Goal: Navigation & Orientation: Find specific page/section

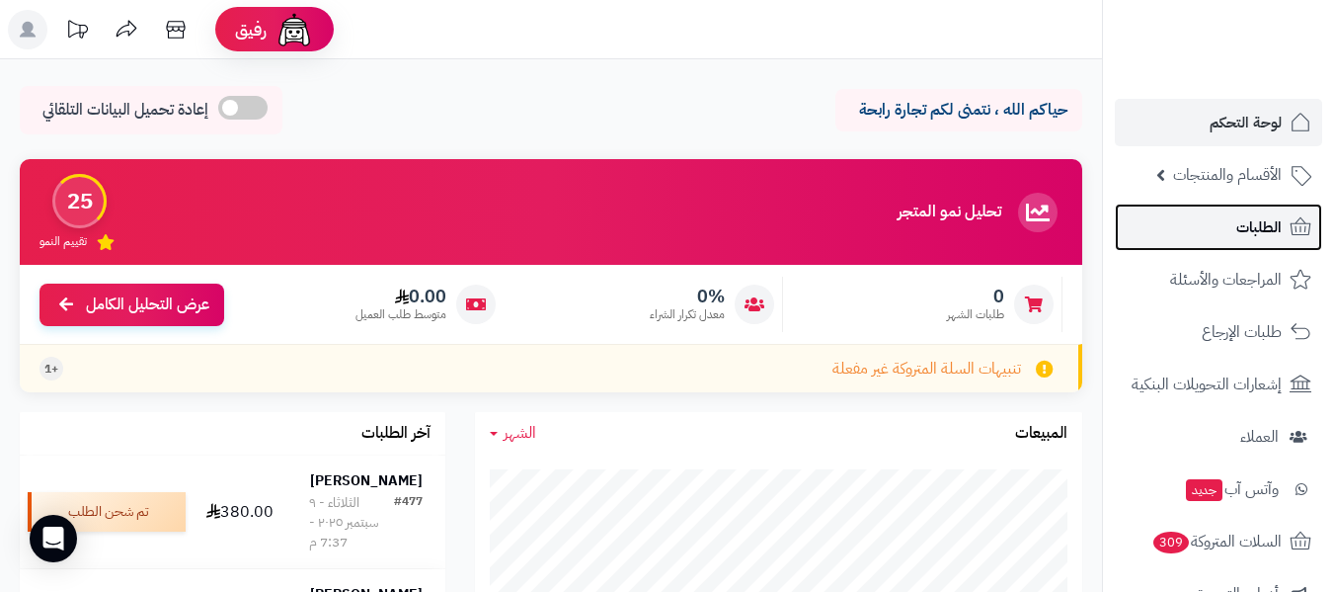
click at [1242, 235] on span "الطلبات" at bounding box center [1259, 227] width 45 height 28
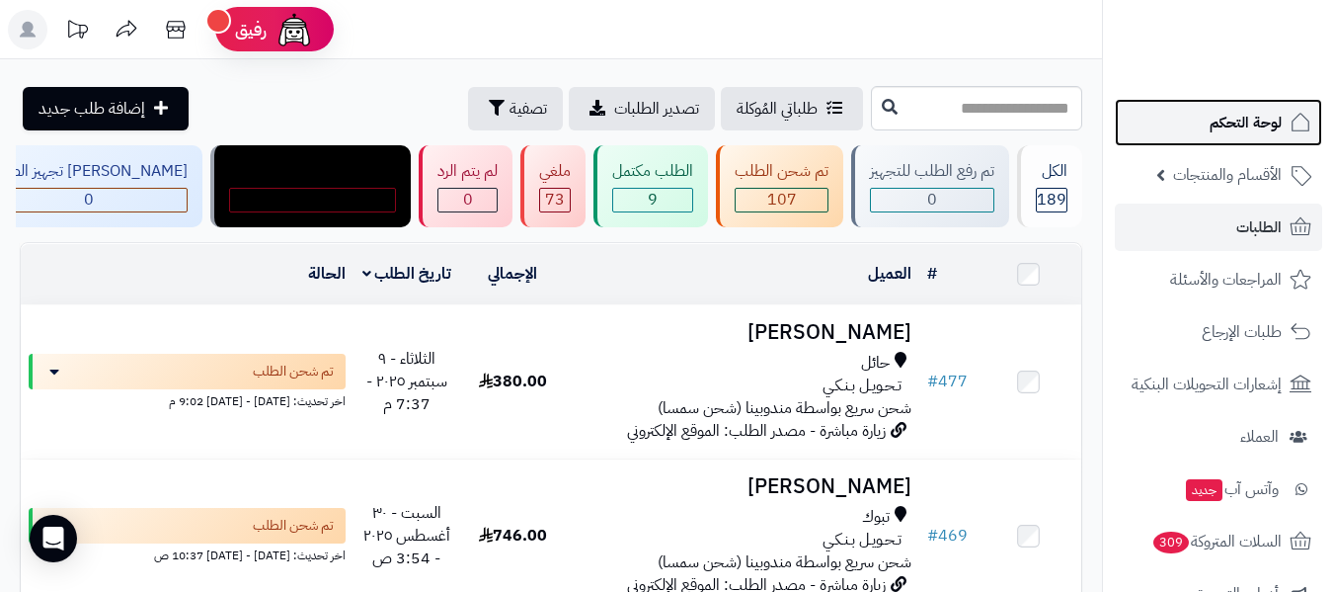
click at [1242, 122] on span "لوحة التحكم" at bounding box center [1246, 123] width 72 height 28
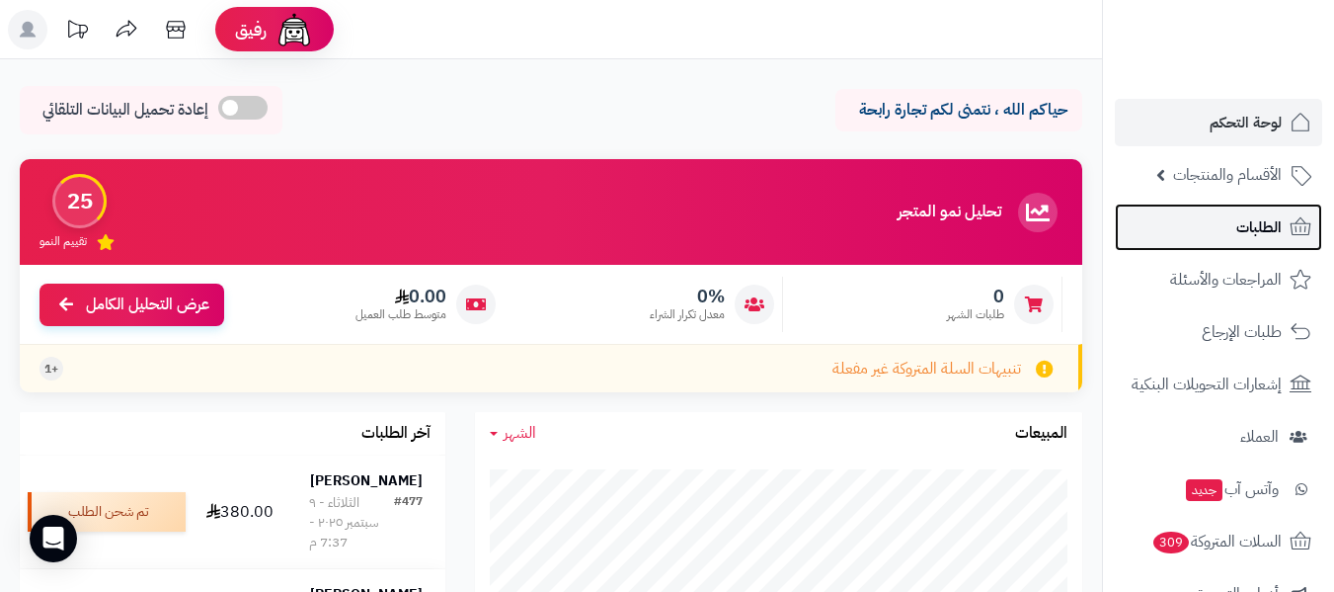
click at [1259, 217] on span "الطلبات" at bounding box center [1259, 227] width 45 height 28
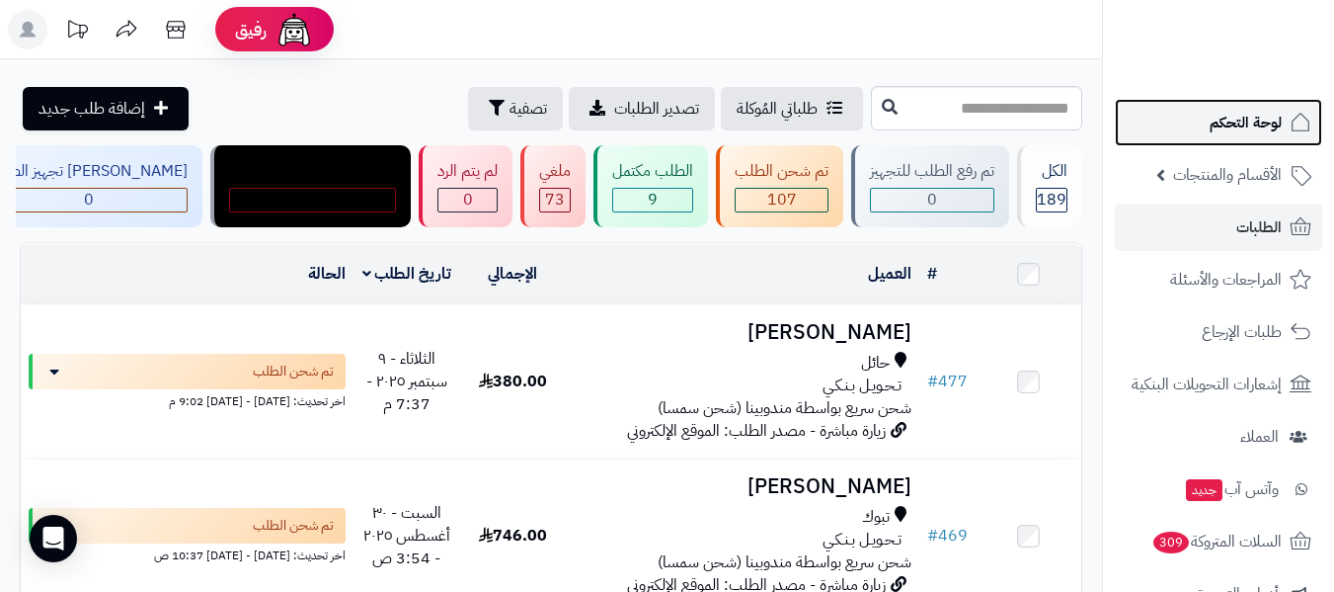
click at [1255, 125] on span "لوحة التحكم" at bounding box center [1246, 123] width 72 height 28
